Goal: Use online tool/utility

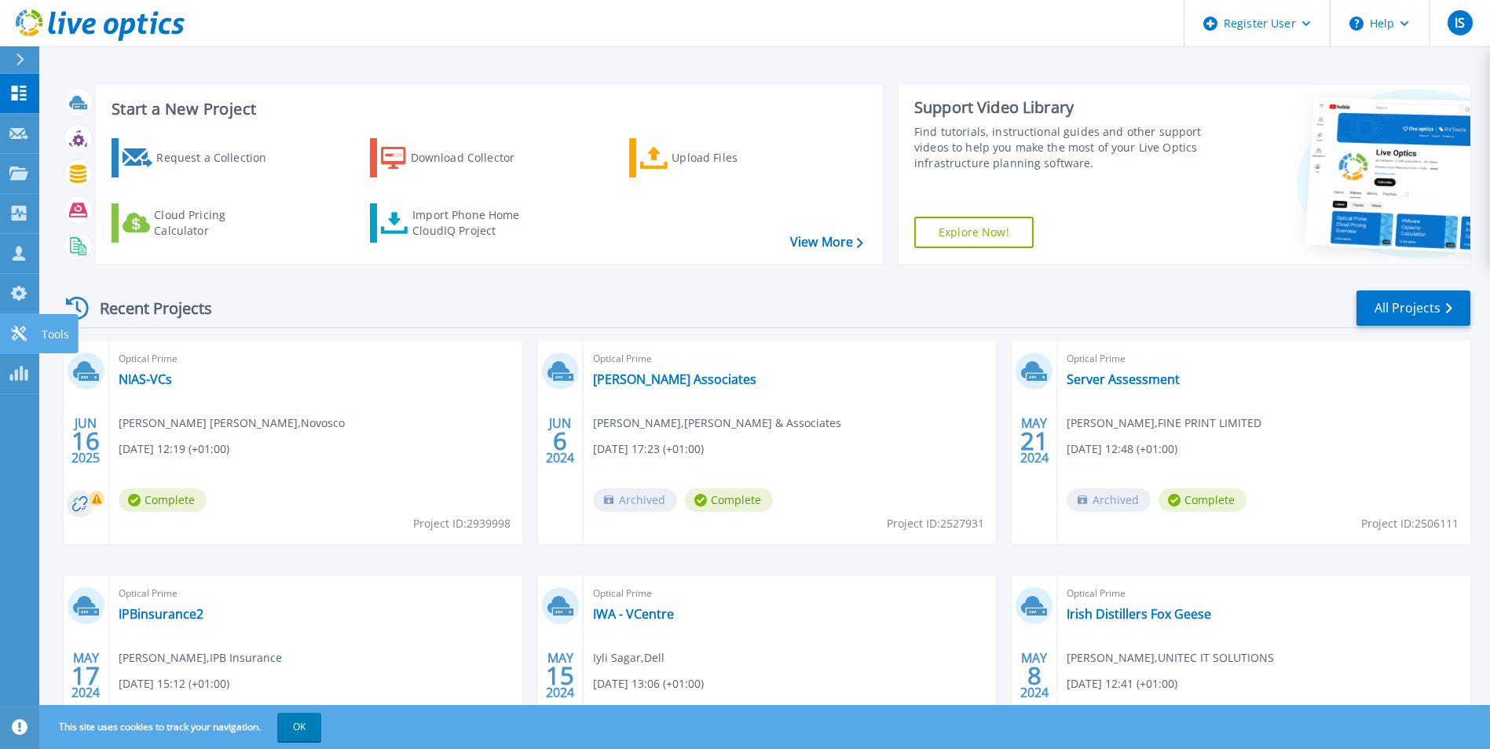
click at [21, 333] on icon at bounding box center [18, 333] width 19 height 15
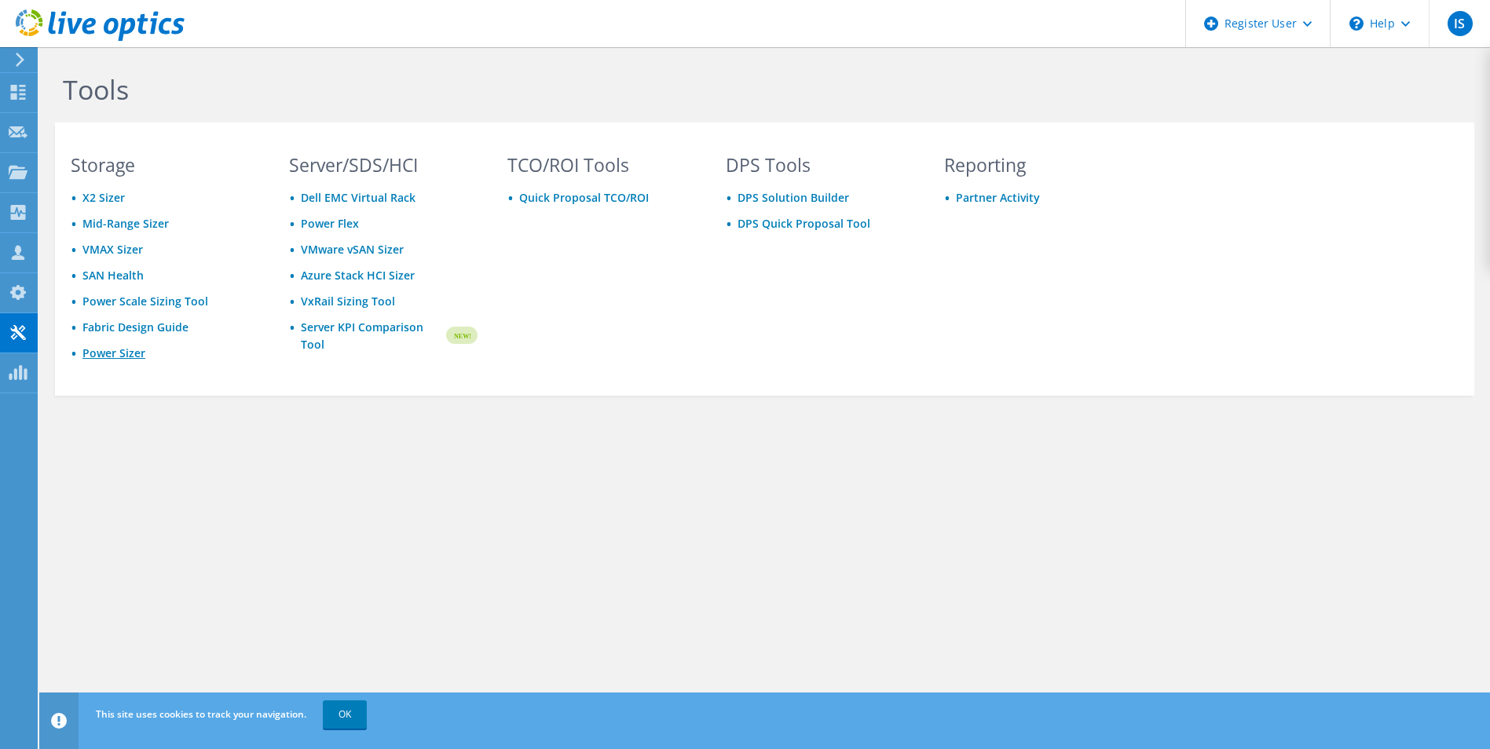
click at [105, 350] on link "Power Sizer" at bounding box center [113, 353] width 63 height 15
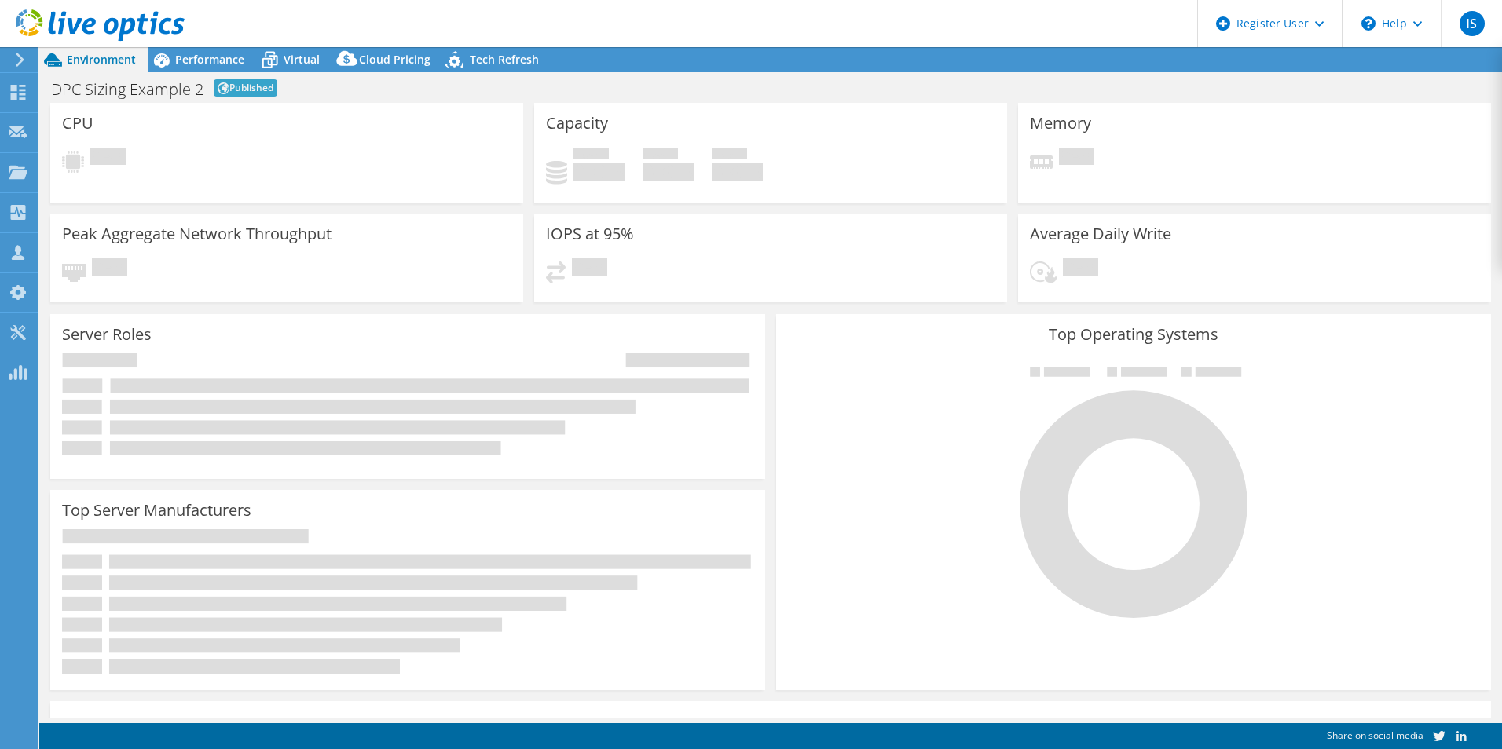
select select "EULondon"
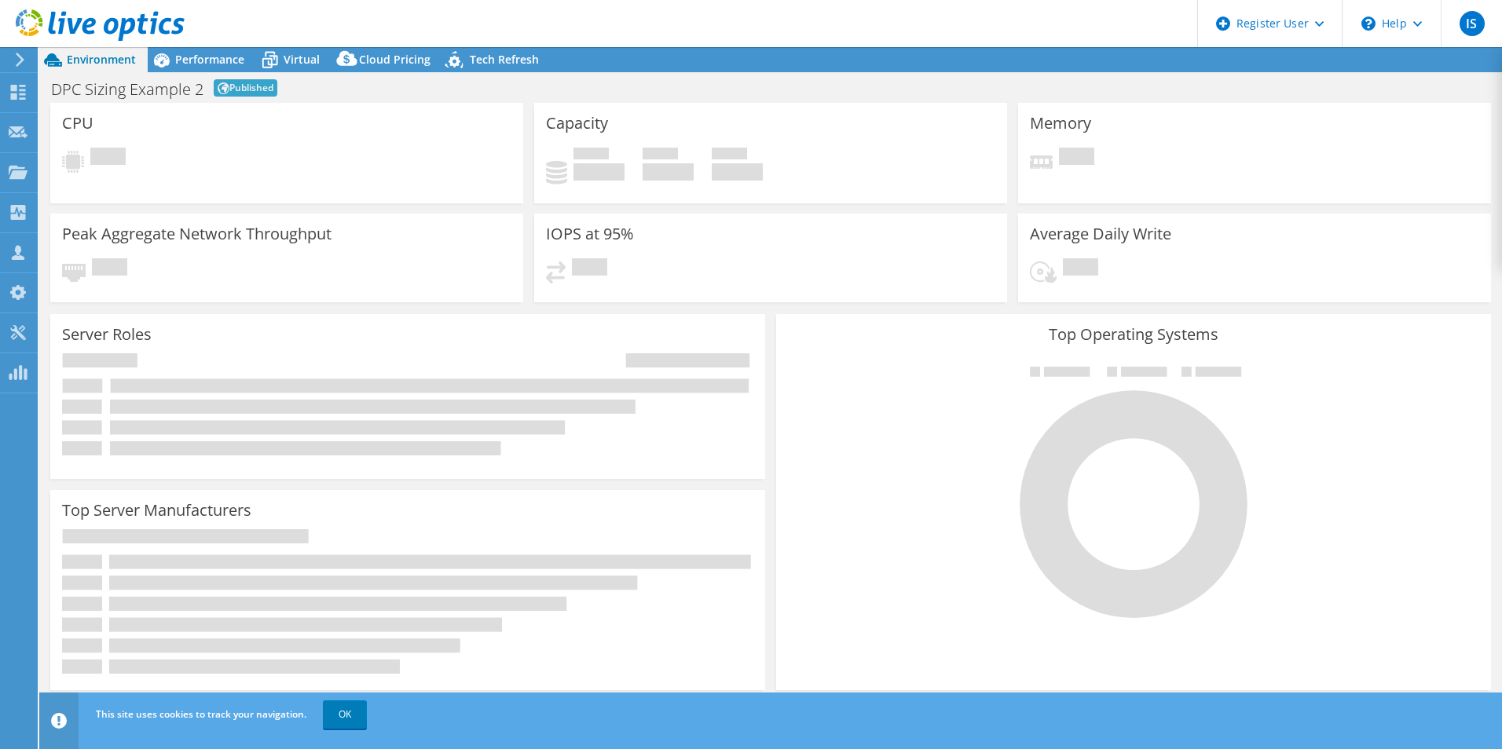
select select "GBP"
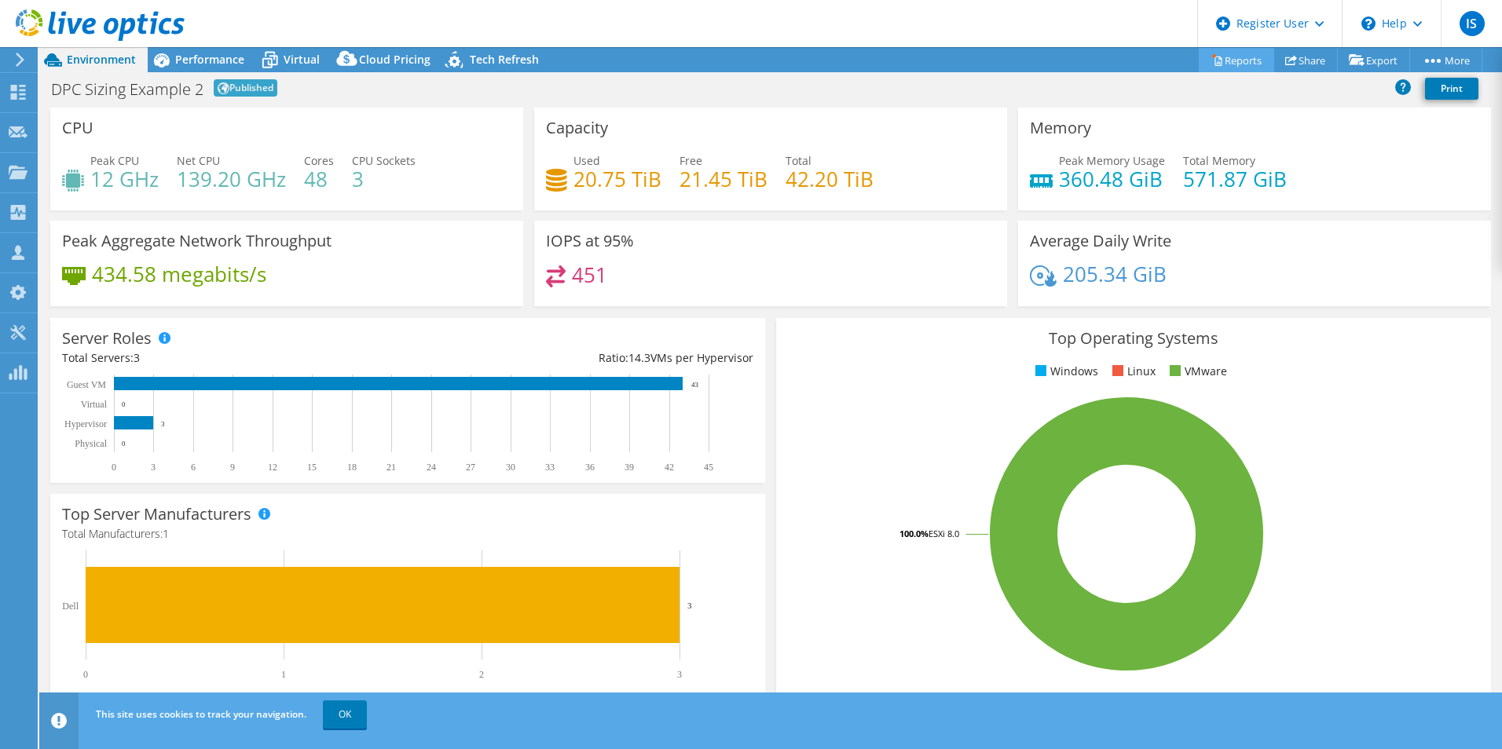
click at [1242, 57] on link "Reports" at bounding box center [1235, 60] width 75 height 24
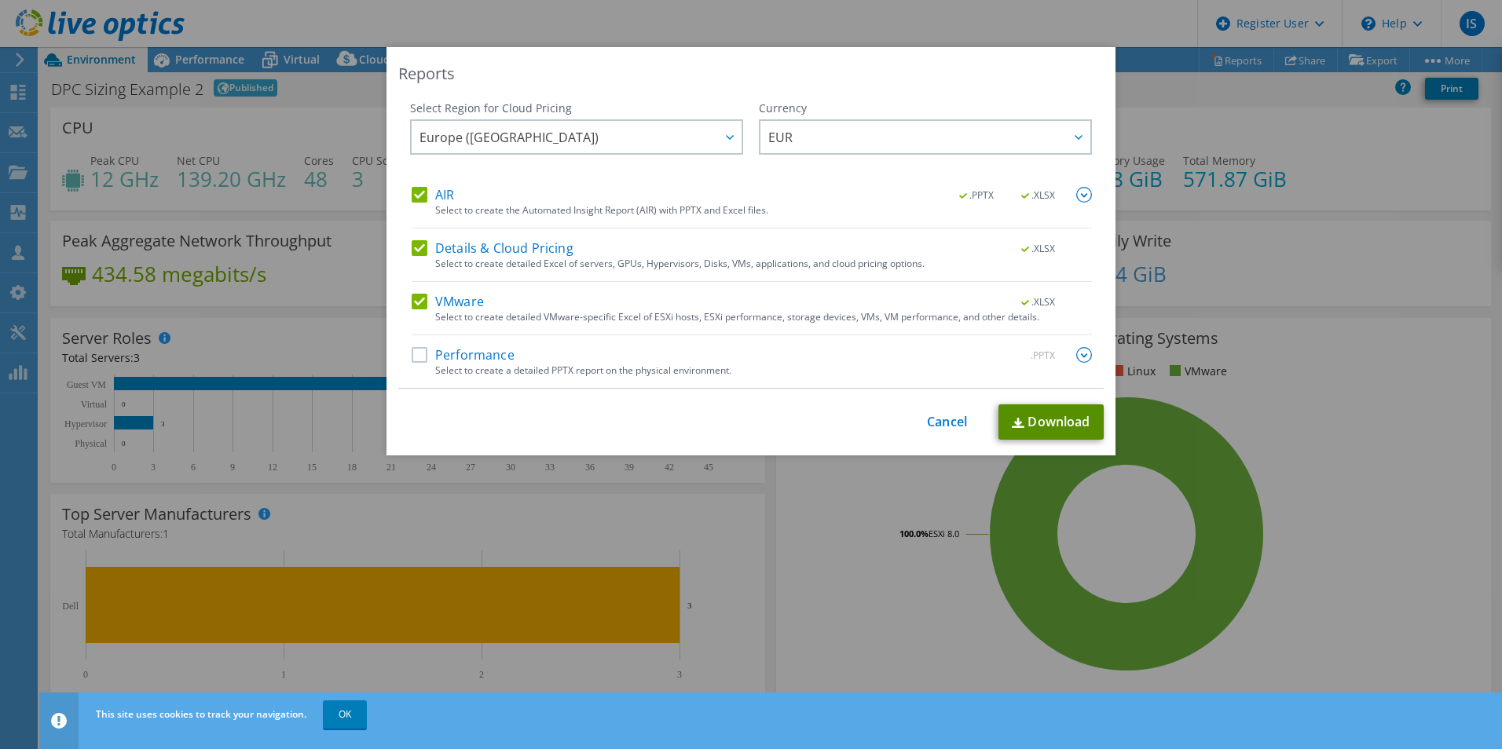
click at [1066, 420] on link "Download" at bounding box center [1050, 421] width 105 height 35
click at [937, 417] on link "Cancel" at bounding box center [947, 422] width 40 height 15
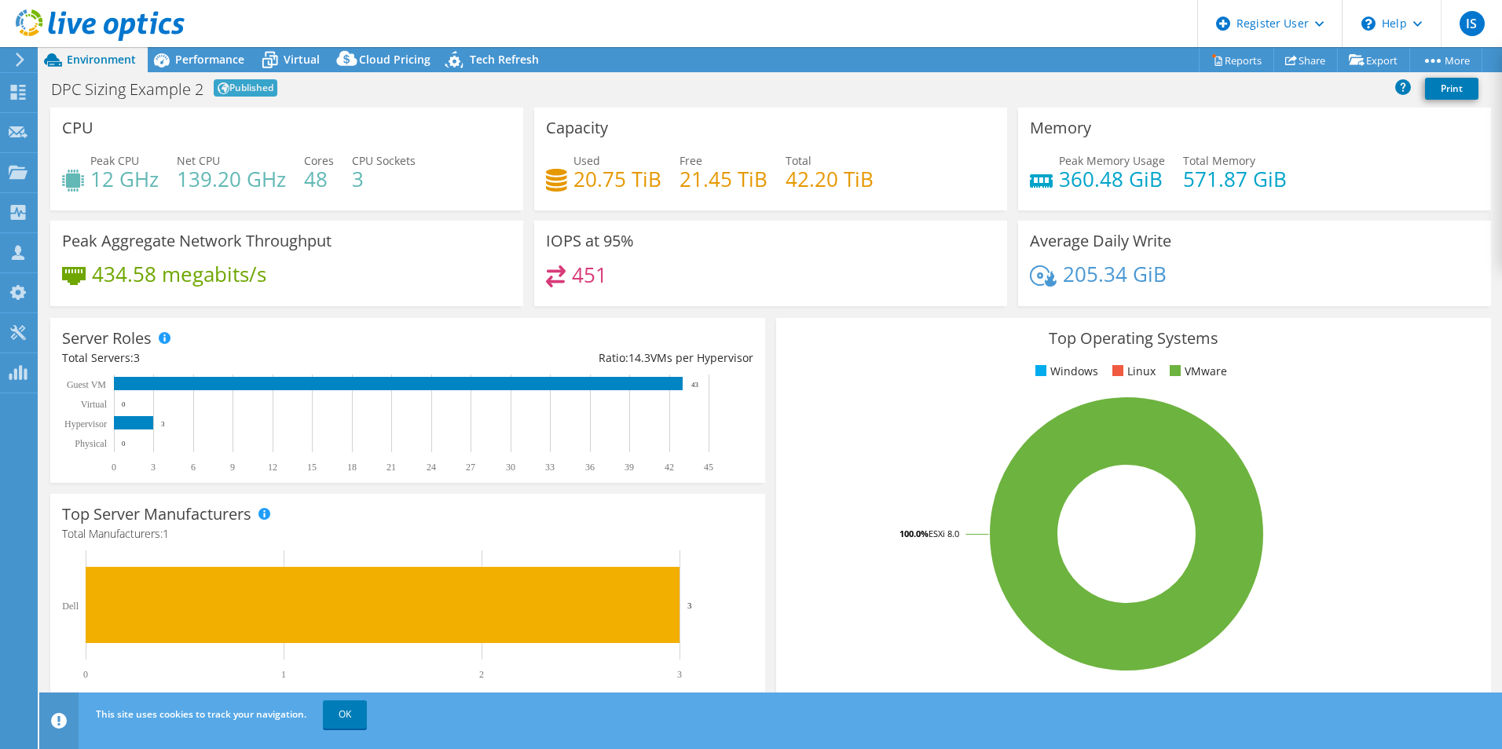
click at [183, 90] on h1 "DPC Sizing Example 2" at bounding box center [127, 90] width 152 height 16
click at [261, 86] on span "Published" at bounding box center [246, 87] width 64 height 17
drag, startPoint x: 53, startPoint y: 90, endPoint x: 202, endPoint y: 93, distance: 149.2
click at [202, 93] on h1 "DPC Sizing Example 2" at bounding box center [127, 90] width 152 height 16
copy h1 "DPC Sizing Example 2"
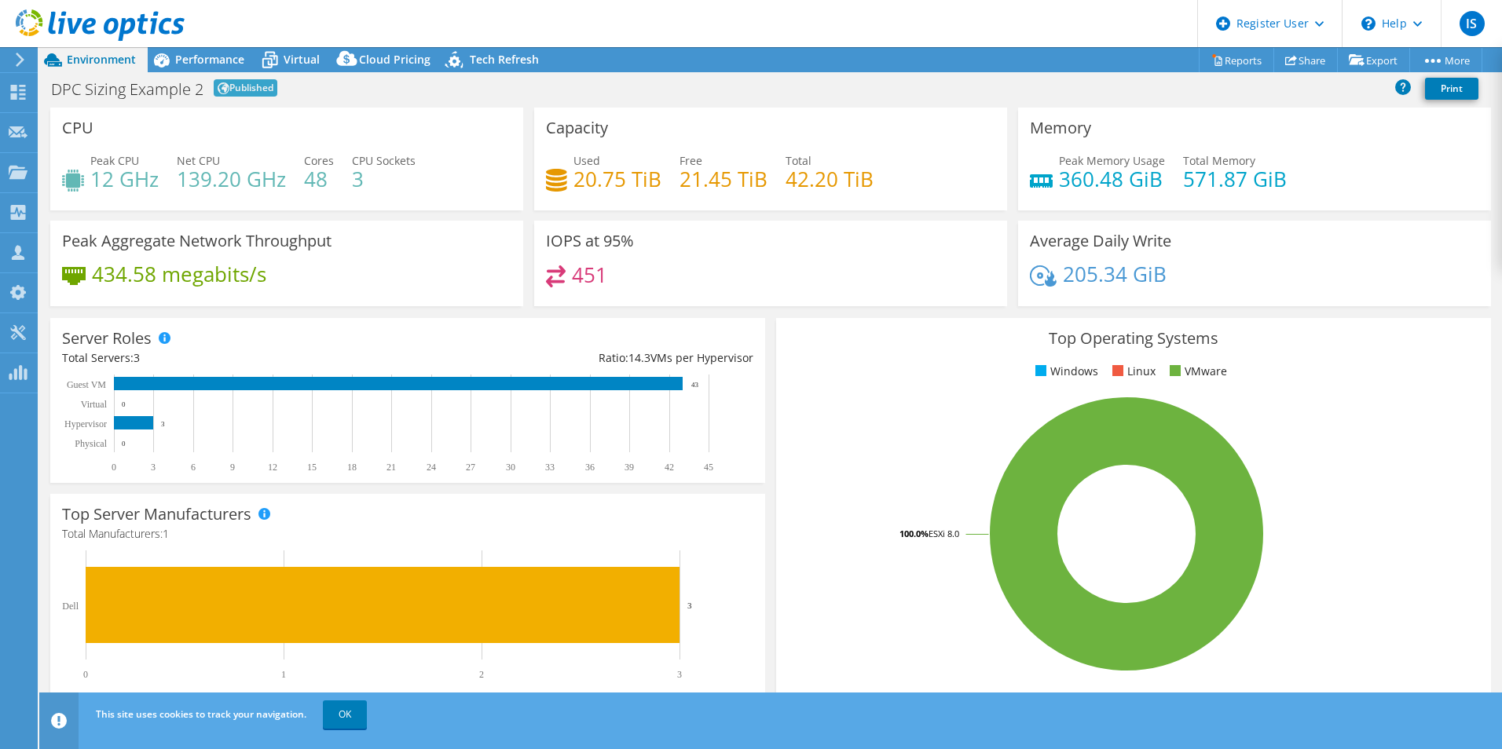
click at [242, 84] on span "Published" at bounding box center [246, 87] width 64 height 17
click at [170, 85] on h1 "DPC Sizing Example 2" at bounding box center [127, 90] width 152 height 16
